Goal: Task Accomplishment & Management: Manage account settings

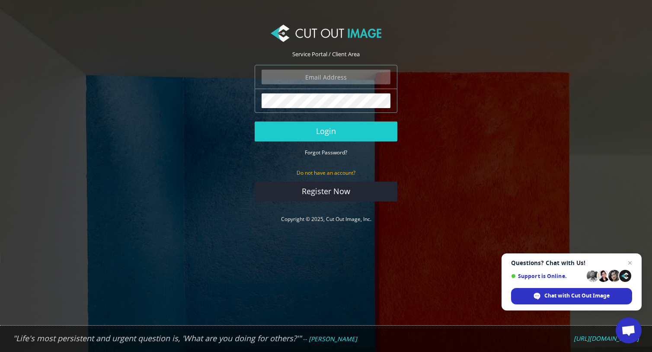
type input "ryan.alioto@boombah.com"
click at [326, 131] on button "Login" at bounding box center [325, 131] width 143 height 20
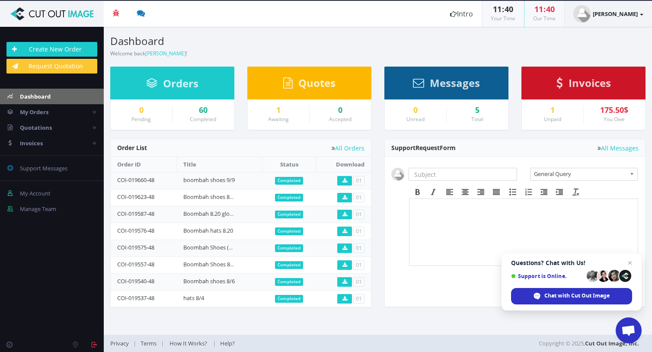
click at [635, 13] on strong "[PERSON_NAME]" at bounding box center [614, 14] width 45 height 8
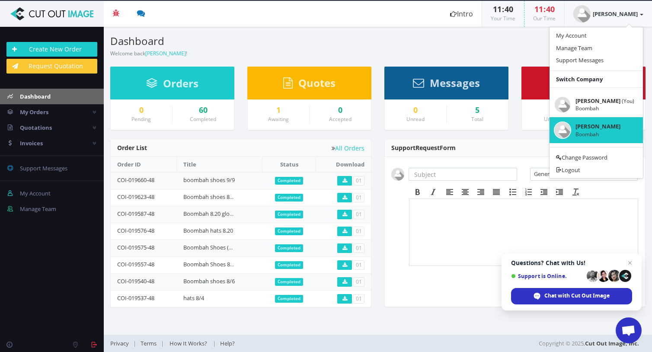
click at [508, 60] on section "Dashboard Welcome back [PERSON_NAME] ! Create New Order Welcome [PERSON_NAME] !…" at bounding box center [378, 181] width 548 height 308
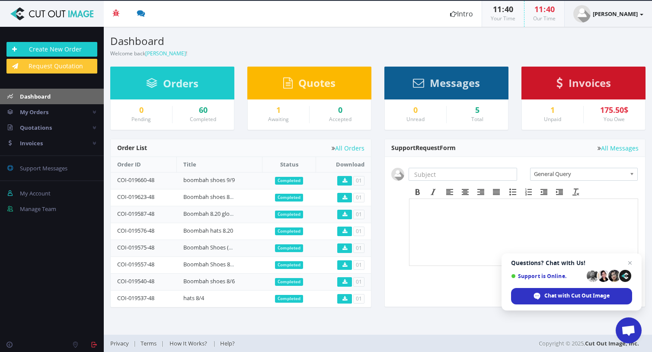
click at [628, 14] on strong "[PERSON_NAME]" at bounding box center [614, 14] width 45 height 8
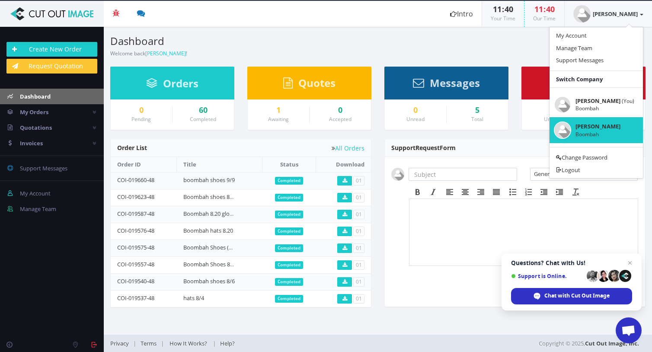
click at [530, 49] on section "Dashboard Welcome back [PERSON_NAME] ! Create New Order" at bounding box center [378, 42] width 548 height 31
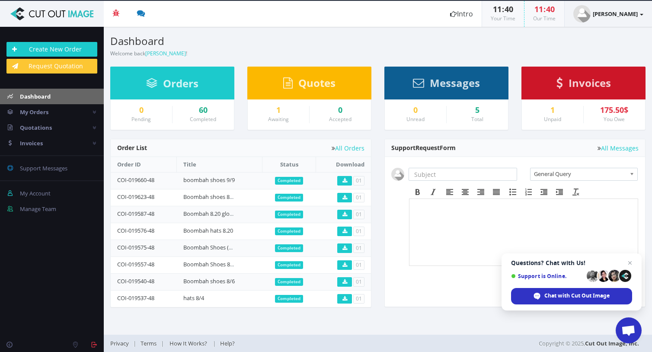
click at [625, 14] on strong "[PERSON_NAME]" at bounding box center [614, 14] width 45 height 8
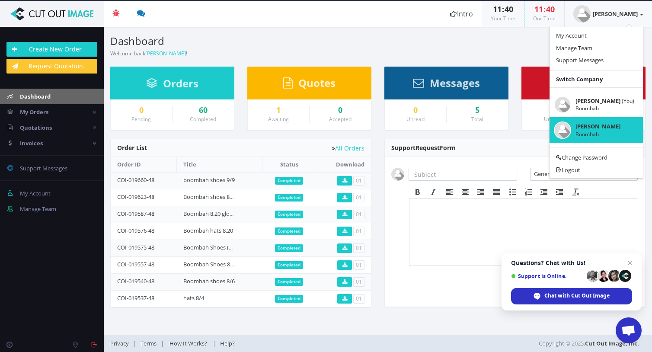
click at [519, 56] on section "Dashboard Welcome back [PERSON_NAME] ! Create New Order" at bounding box center [378, 42] width 548 height 31
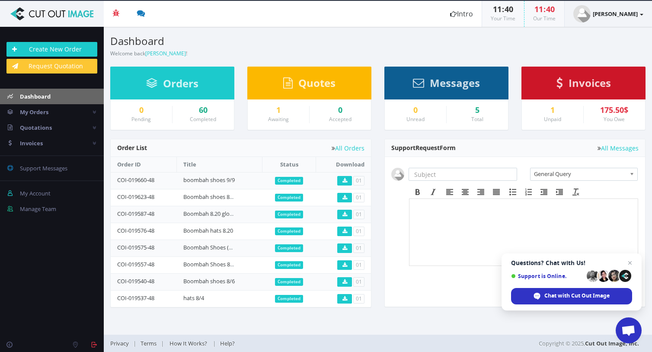
click at [616, 16] on strong "[PERSON_NAME]" at bounding box center [614, 14] width 45 height 8
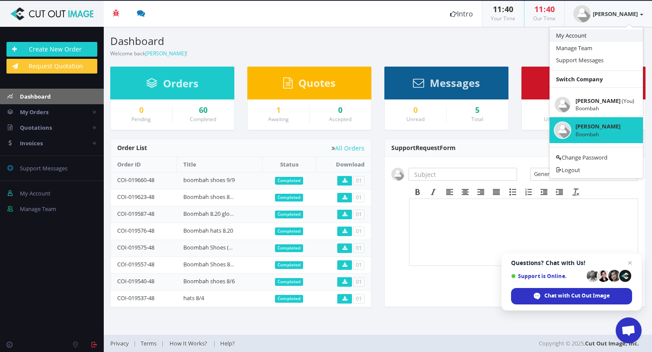
click at [597, 36] on link "My Account" at bounding box center [595, 35] width 93 height 13
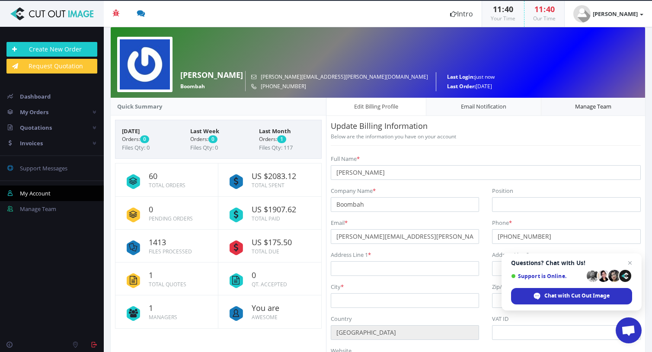
click at [575, 108] on link "Manage Team" at bounding box center [592, 106] width 105 height 19
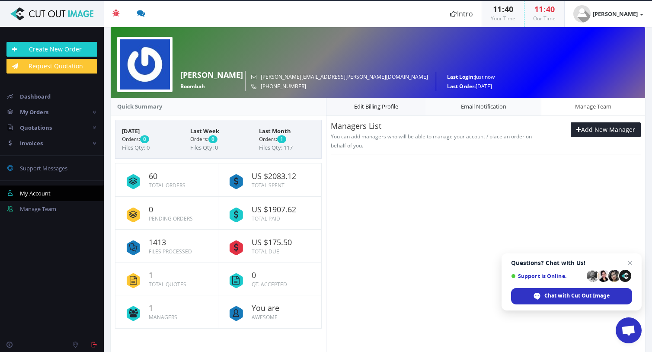
click at [371, 105] on link "Edit Billing Profile" at bounding box center [376, 106] width 101 height 19
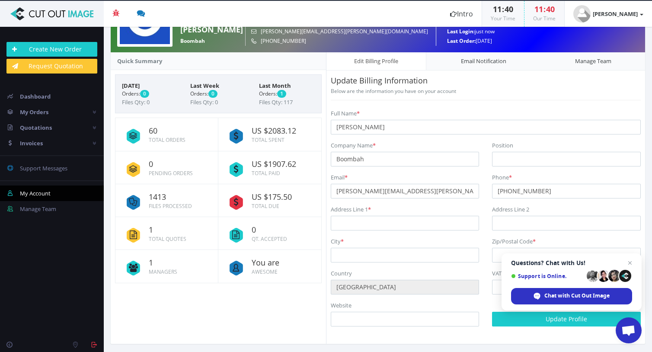
scroll to position [45, 0]
click at [481, 65] on link "Email Notification" at bounding box center [483, 61] width 114 height 19
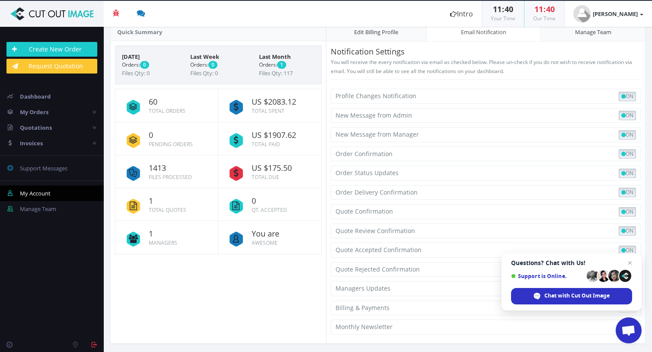
scroll to position [74, 0]
click at [627, 265] on span "Close chat" at bounding box center [629, 263] width 11 height 11
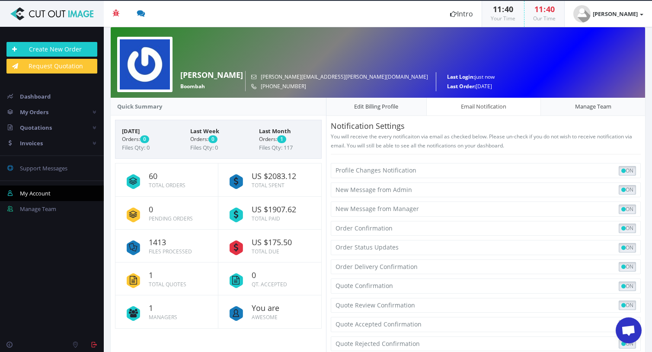
scroll to position [0, 0]
click at [631, 12] on strong "[PERSON_NAME]" at bounding box center [614, 14] width 45 height 8
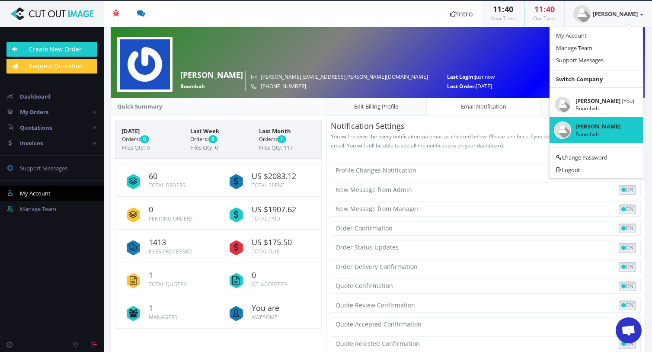
click at [416, 16] on header "Beta 3 You have 0 notifications Order #000148-48 is ready to download 1 minutes…" at bounding box center [326, 14] width 652 height 26
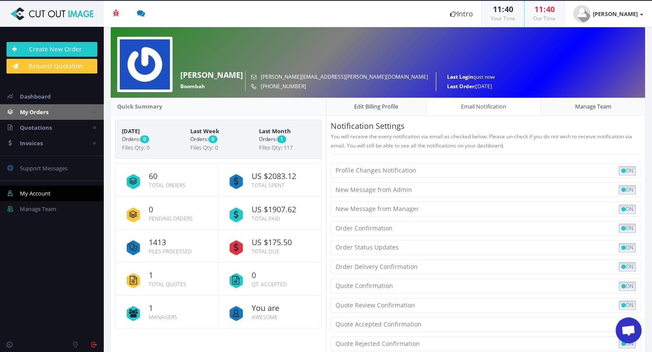
click at [88, 111] on link "My Orders" at bounding box center [52, 112] width 104 height 16
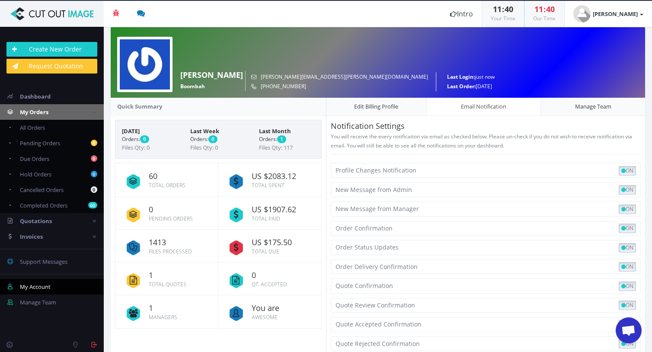
click at [88, 111] on link "My Orders" at bounding box center [52, 112] width 104 height 16
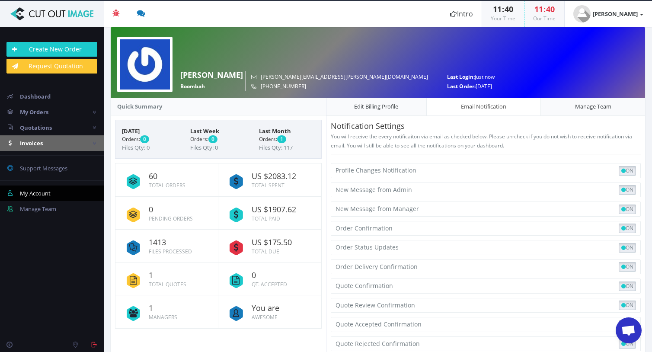
click at [92, 145] on icon at bounding box center [93, 143] width 3 height 6
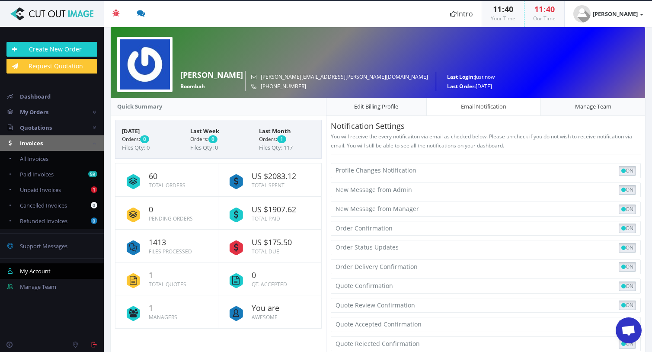
click at [92, 145] on icon at bounding box center [93, 143] width 3 height 6
